Goal: Information Seeking & Learning: Learn about a topic

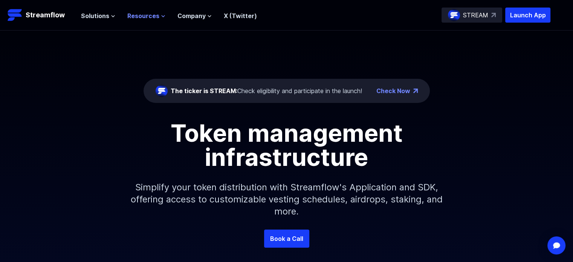
click at [151, 18] on span "Resources" at bounding box center [143, 15] width 32 height 9
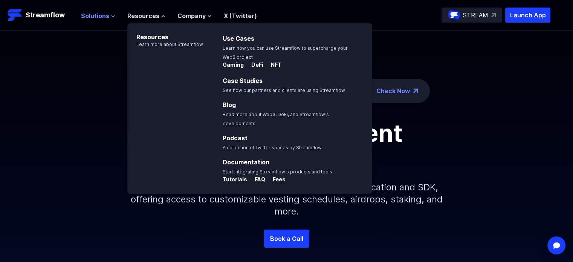
click at [107, 15] on span "Solutions" at bounding box center [95, 15] width 28 height 9
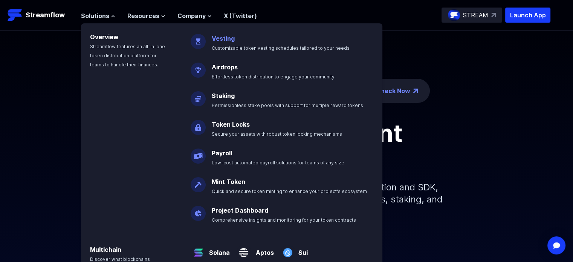
click at [228, 38] on link "Vesting" at bounding box center [223, 39] width 23 height 8
